Goal: Ask a question

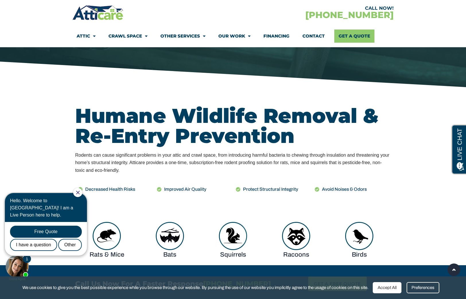
scroll to position [194, 0]
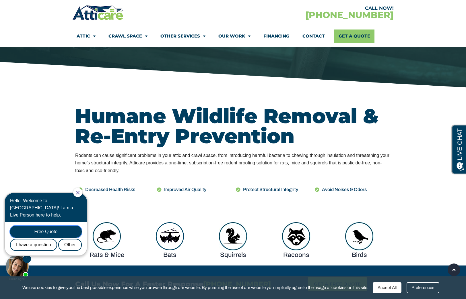
click at [36, 226] on div "Free Quote" at bounding box center [46, 232] width 72 height 12
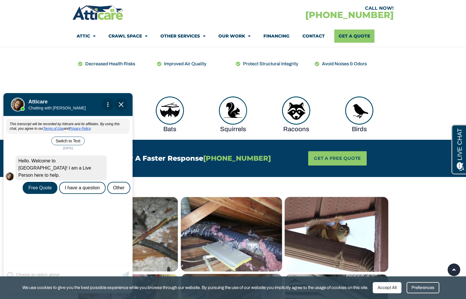
scroll to position [350, 0]
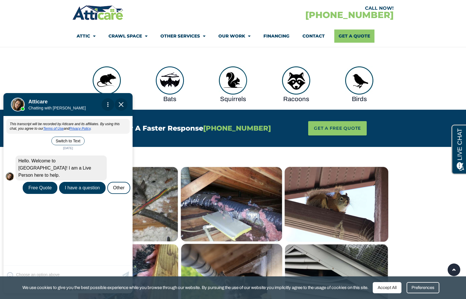
click at [71, 182] on div "I have a question" at bounding box center [82, 188] width 46 height 12
click at [394, 287] on div "Accept All" at bounding box center [387, 288] width 29 height 11
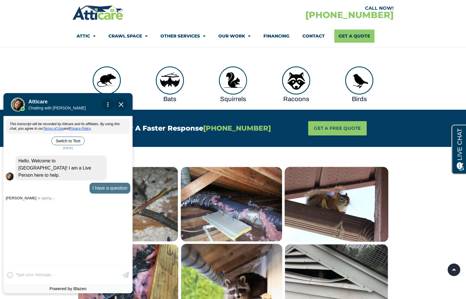
click at [56, 274] on div "😀 😁 😂 😃 😄 😅 😆 😇 😈 😉 😊 😋 😌 😍 😎 😏 😐 😑 😒 😓 😔 😕 😖 😗 😘 😛 😝 😞 😟 😠 😡 😢 😣 😤 😥 😦 Skip ph…" at bounding box center [67, 275] width 129 height 18
click at [30, 274] on div "😀 😁 😂 😃 😄 😅 😆 😇 😈 😉 😊 😋 😌 😍 😎 😏 😐 😑 😒 😓 😔 😕 😖 😗 😘 😛 😝 😞 😟 😠 😡 😢 😣 😤 😥 😦 Skip ph…" at bounding box center [67, 275] width 129 height 18
type input "Hi there, I own a business in"
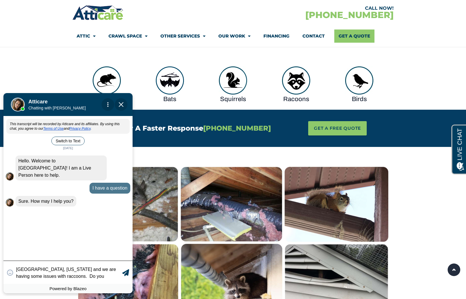
scroll to position [1, 0]
type textarea "Hi there, I own a business in [GEOGRAPHIC_DATA], [US_STATE] and we are having s…"
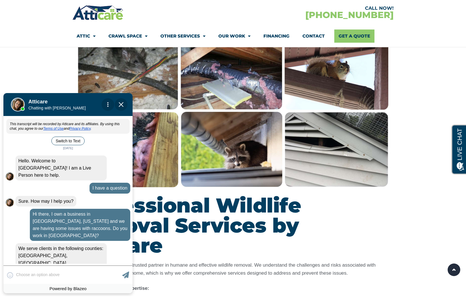
scroll to position [67, 0]
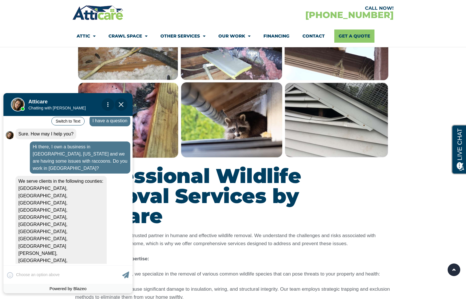
click at [31, 274] on div "😀 😁 😂 😃 😄 😅 😆 😇 😈 😉 😊 😋 😌 😍 😎 😏 😐 😑 😒 😓 😔 😕 😖 😗 😘 😛 😝 😞 😟 😠 😡 😢 😣 😤 😥 😦 Skip ph…" at bounding box center [67, 275] width 129 height 18
click at [27, 275] on div "😀 😁 😂 😃 😄 😅 😆 😇 😈 😉 😊 😋 😌 😍 😎 😏 😐 😑 😒 😓 😔 😕 😖 😗 😘 😛 😝 😞 😟 😠 😡 😢 😣 😤 😥 😦 Skip ph…" at bounding box center [67, 275] width 129 height 18
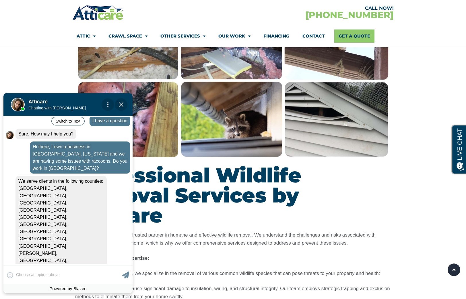
click at [27, 275] on div "😀 😁 😂 😃 😄 😅 😆 😇 😈 😉 😊 😋 😌 😍 😎 😏 😐 😑 😒 😓 😔 😕 😖 😗 😘 😛 😝 😞 😟 😠 😡 😢 😣 😤 😥 😦 Skip ph…" at bounding box center [67, 275] width 129 height 18
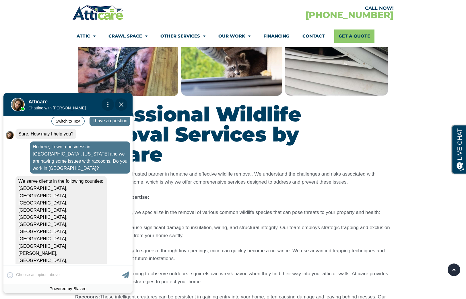
scroll to position [573, 0]
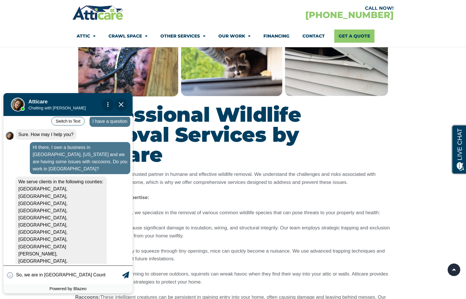
type input "So, we are in [GEOGRAPHIC_DATA]"
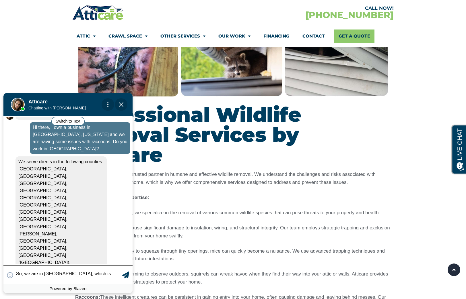
scroll to position [92, 0]
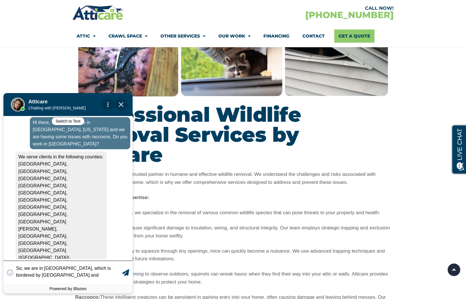
type textarea "So, we are in [GEOGRAPHIC_DATA], which is bordered by [GEOGRAPHIC_DATA] and [GE…"
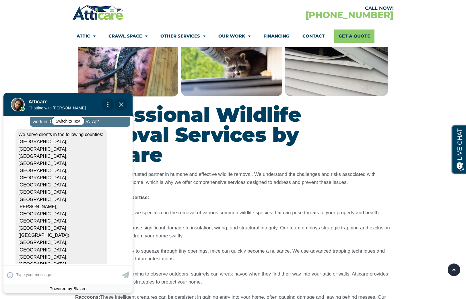
scroll to position [127, 0]
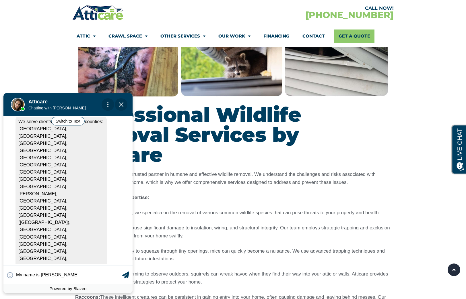
type input "My name is [PERSON_NAME]"
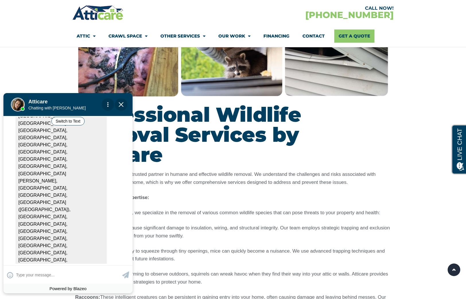
scroll to position [167, 0]
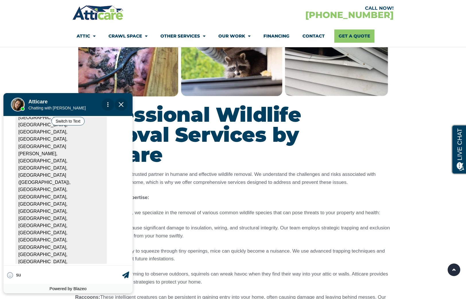
type input "s"
type input "Sure. My cell phone is 415-7"
type textarea "Sure. My cell phone is 415-7"
type input "Sure. My cell phone is 415-78"
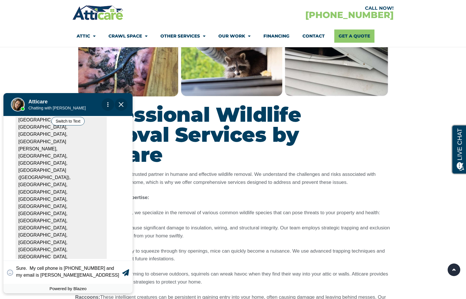
type textarea "Sure. My cell phone is [PHONE_NUMBER] and my email is [PERSON_NAME][EMAIL_ADDRE…"
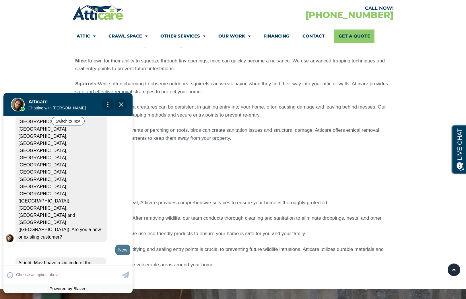
scroll to position [785, 0]
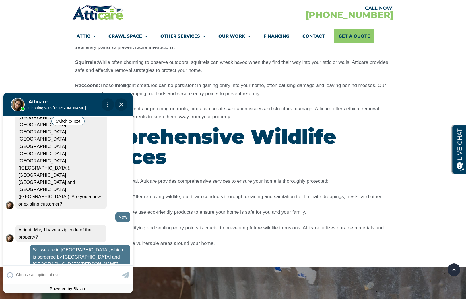
scroll to position [1011, 0]
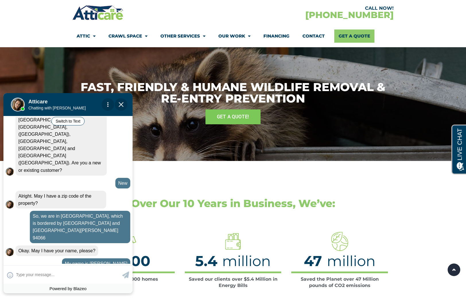
scroll to position [321, 0]
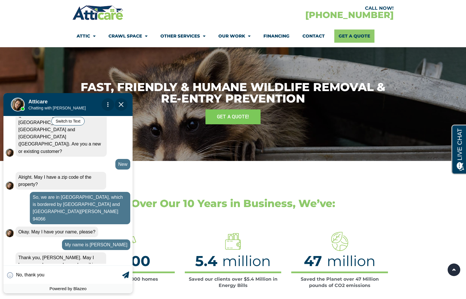
type input "No, thank you."
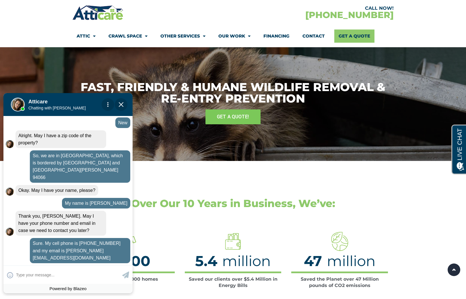
scroll to position [356, 0]
